Goal: Information Seeking & Learning: Learn about a topic

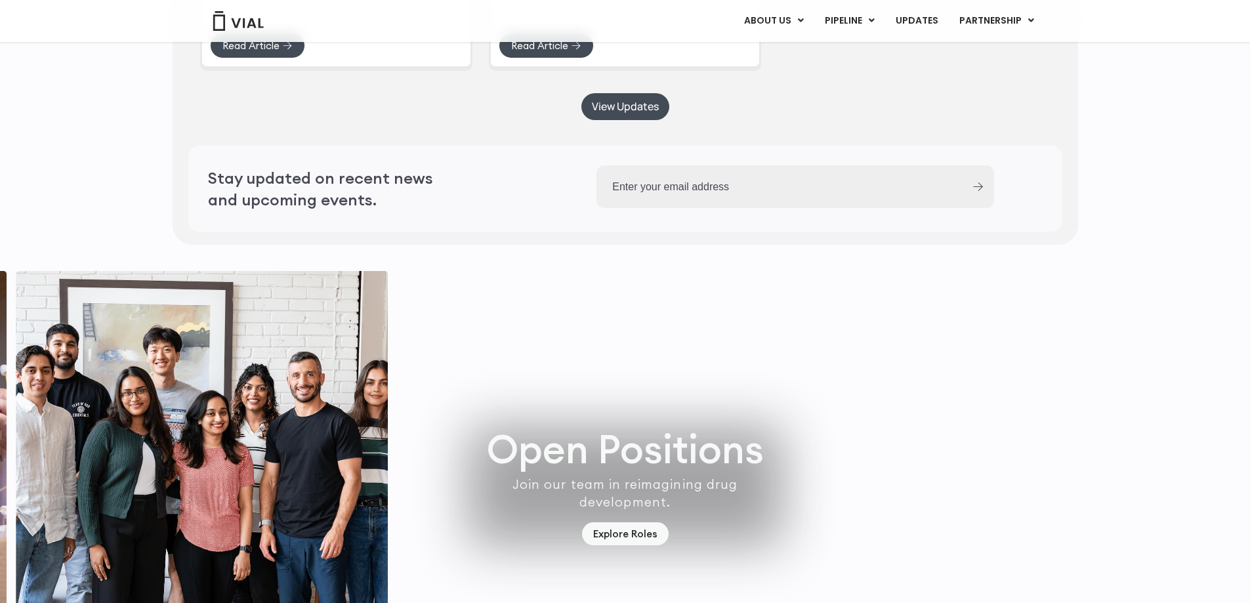
scroll to position [3850, 0]
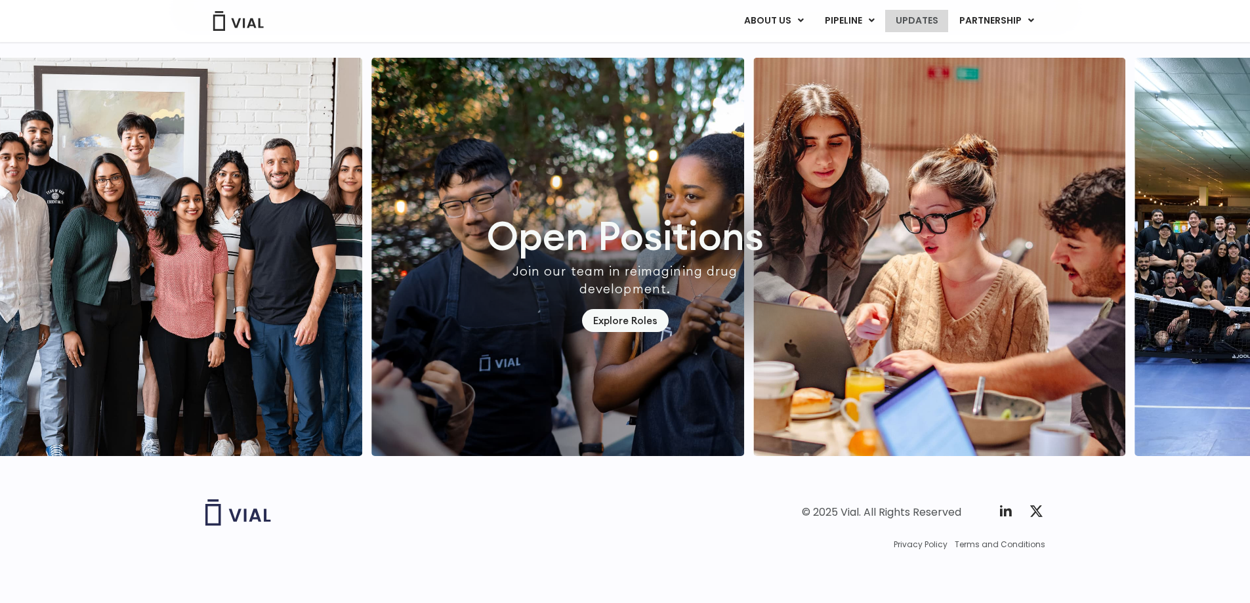
click at [940, 19] on link "UPDATES" at bounding box center [916, 21] width 63 height 22
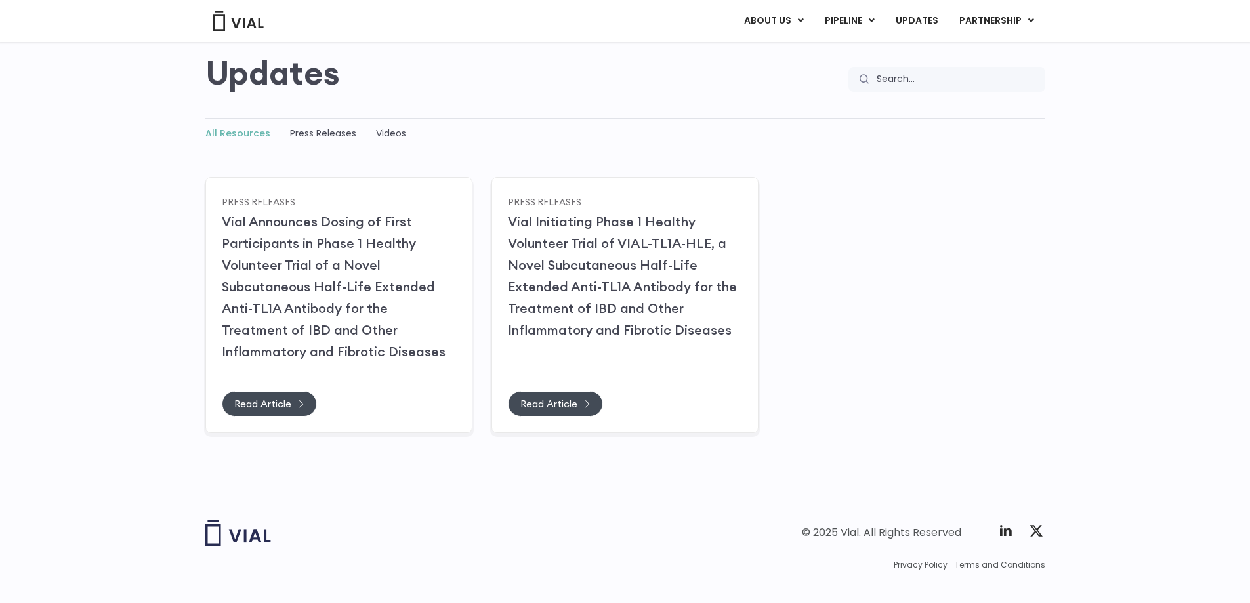
scroll to position [127, 0]
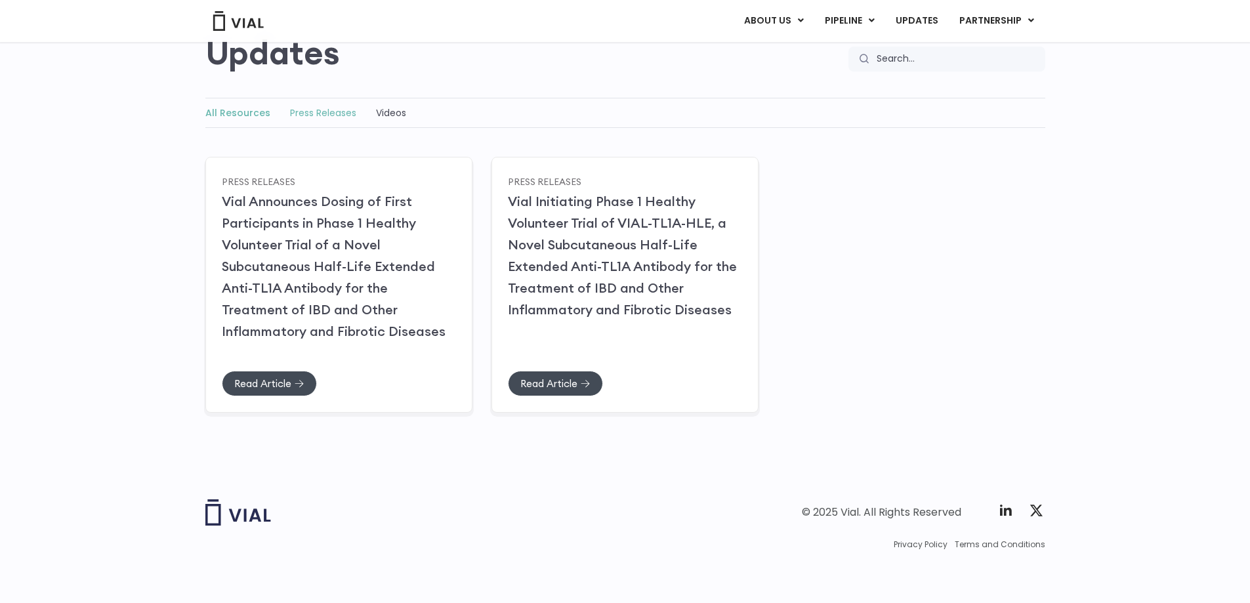
click at [324, 115] on link "Press Releases" at bounding box center [323, 112] width 66 height 13
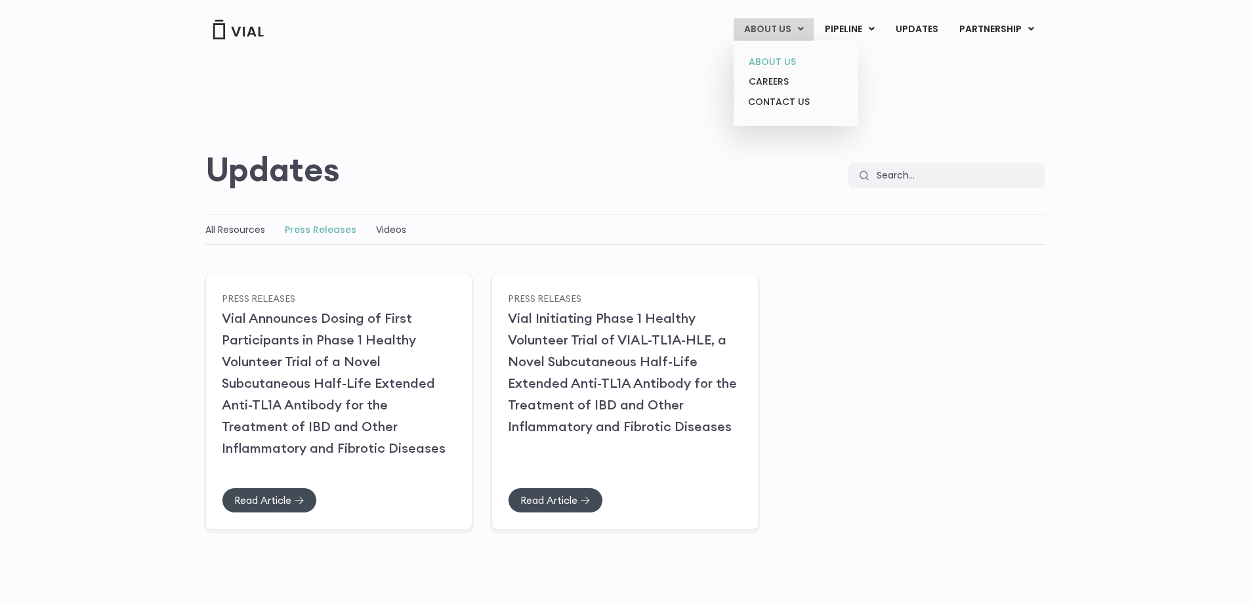
click at [798, 65] on link "ABOUT US" at bounding box center [795, 62] width 115 height 20
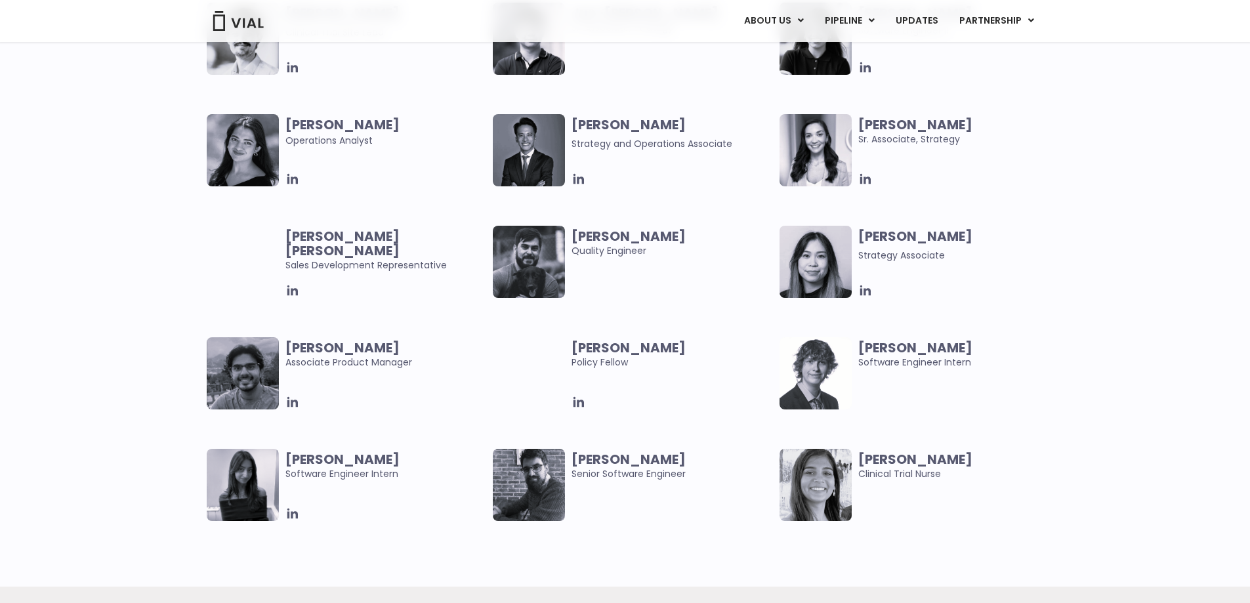
scroll to position [2559, 0]
